Goal: Use online tool/utility

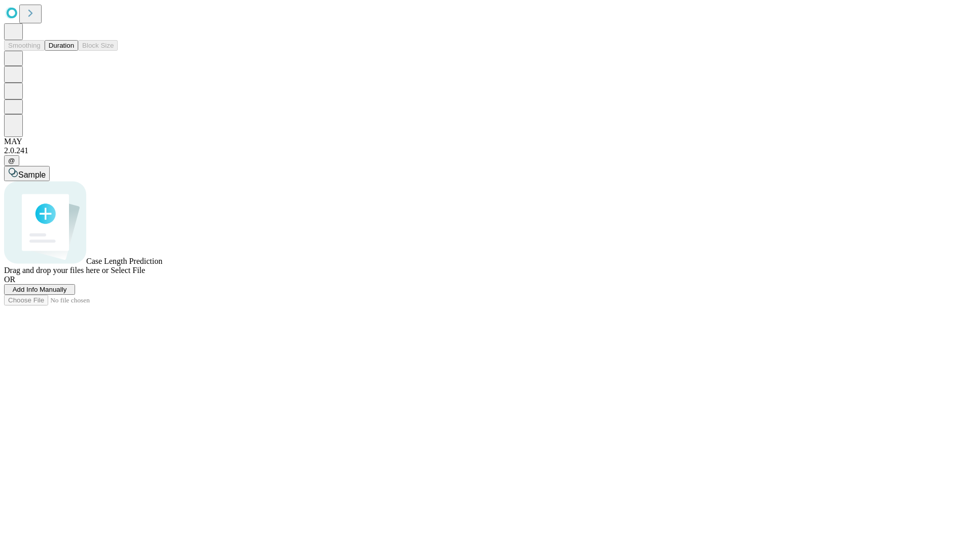
click at [74, 51] on button "Duration" at bounding box center [61, 45] width 33 height 11
click at [145, 274] on span "Select File" at bounding box center [128, 270] width 34 height 9
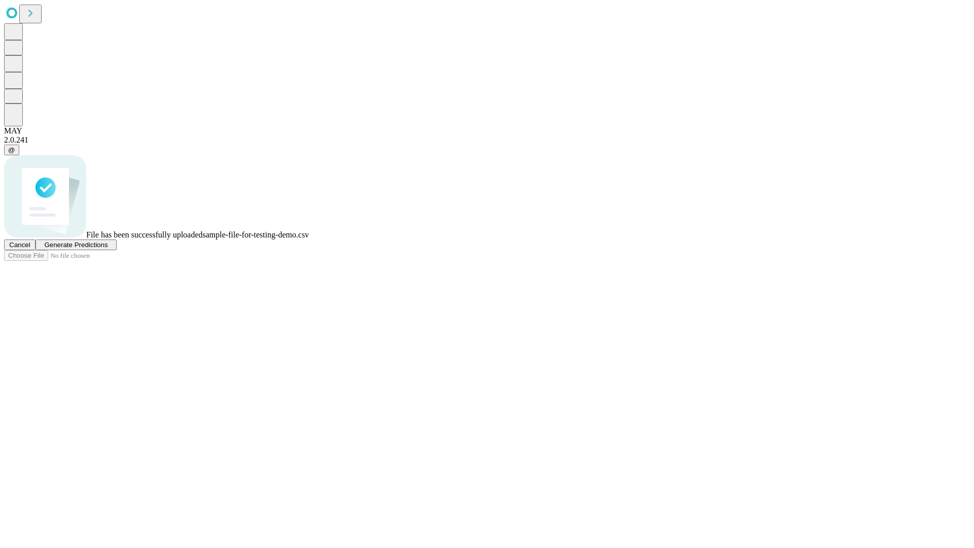
click at [108, 249] on span "Generate Predictions" at bounding box center [75, 245] width 63 height 8
